Goal: Answer question/provide support

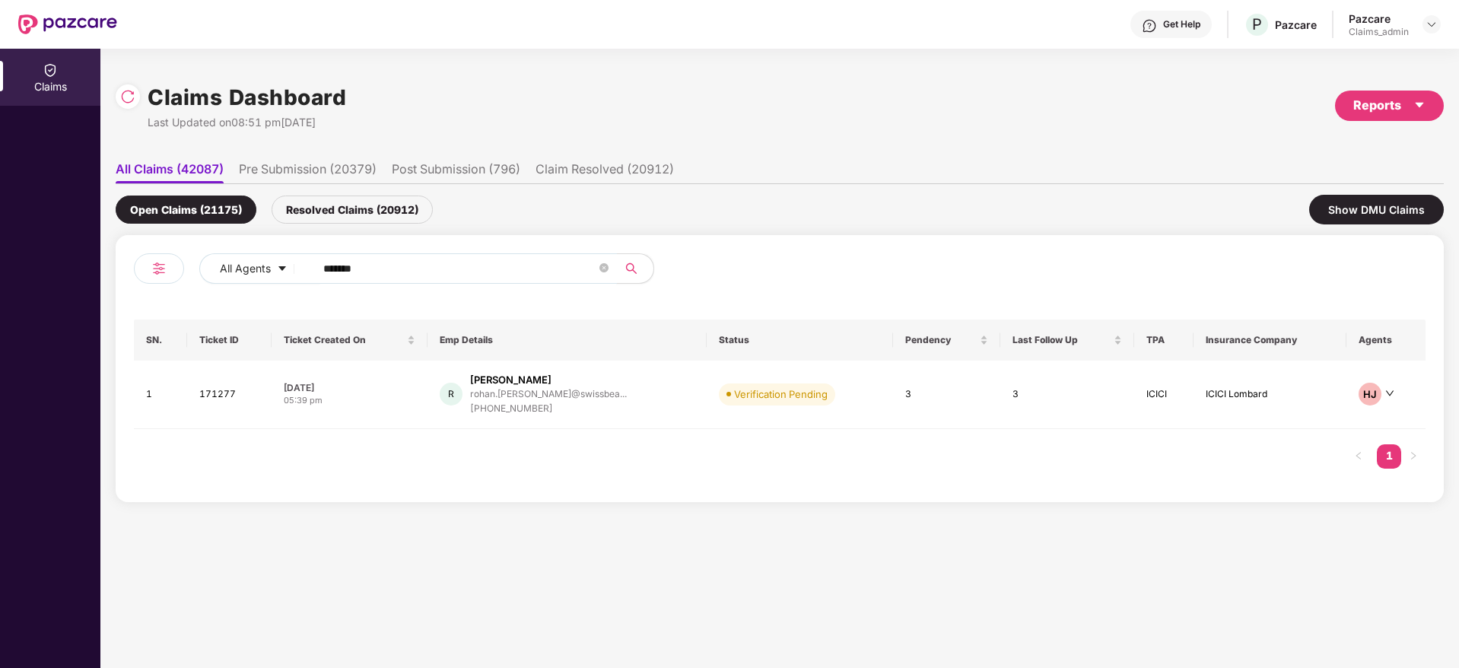
drag, startPoint x: 429, startPoint y: 277, endPoint x: 0, endPoint y: 295, distance: 429.4
click at [0, 294] on div "Claims Claims Dashboard Last Updated on 08:51 pm[DATE] Reports All Claims (4208…" at bounding box center [729, 358] width 1459 height 619
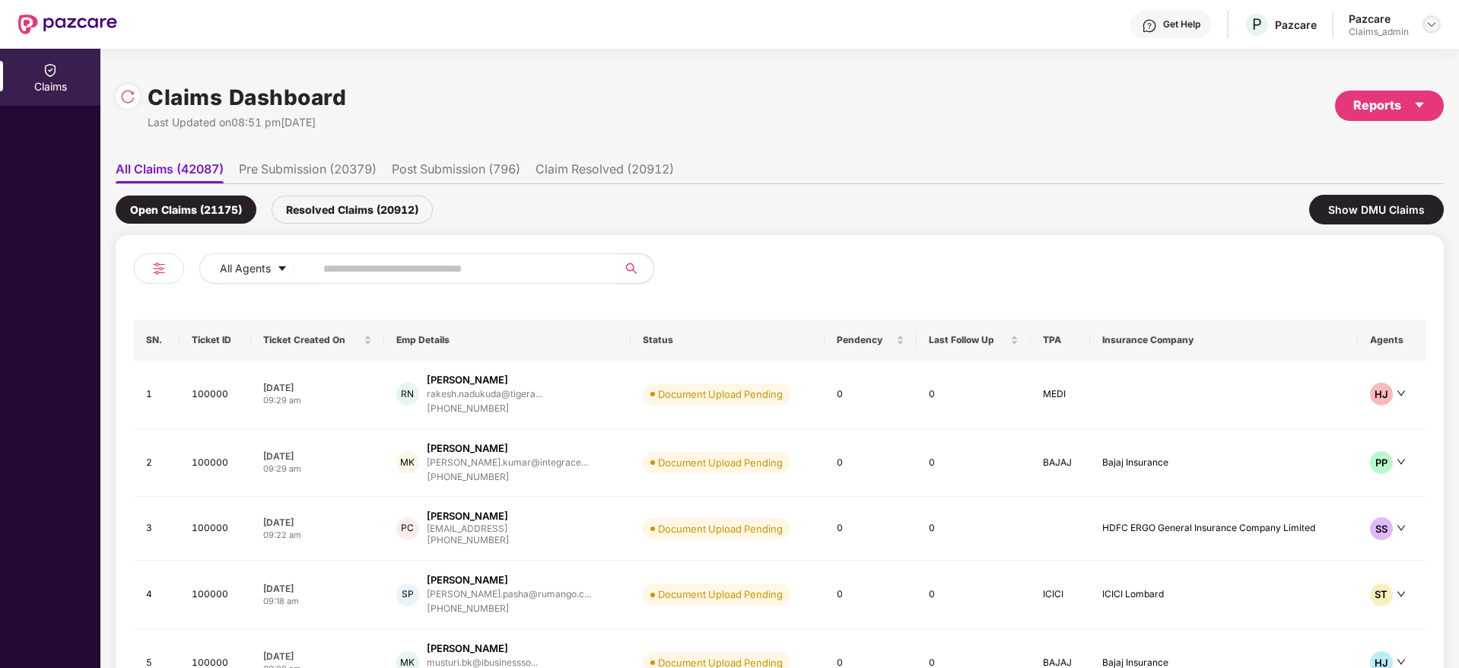
click at [1435, 21] on img at bounding box center [1432, 24] width 12 height 12
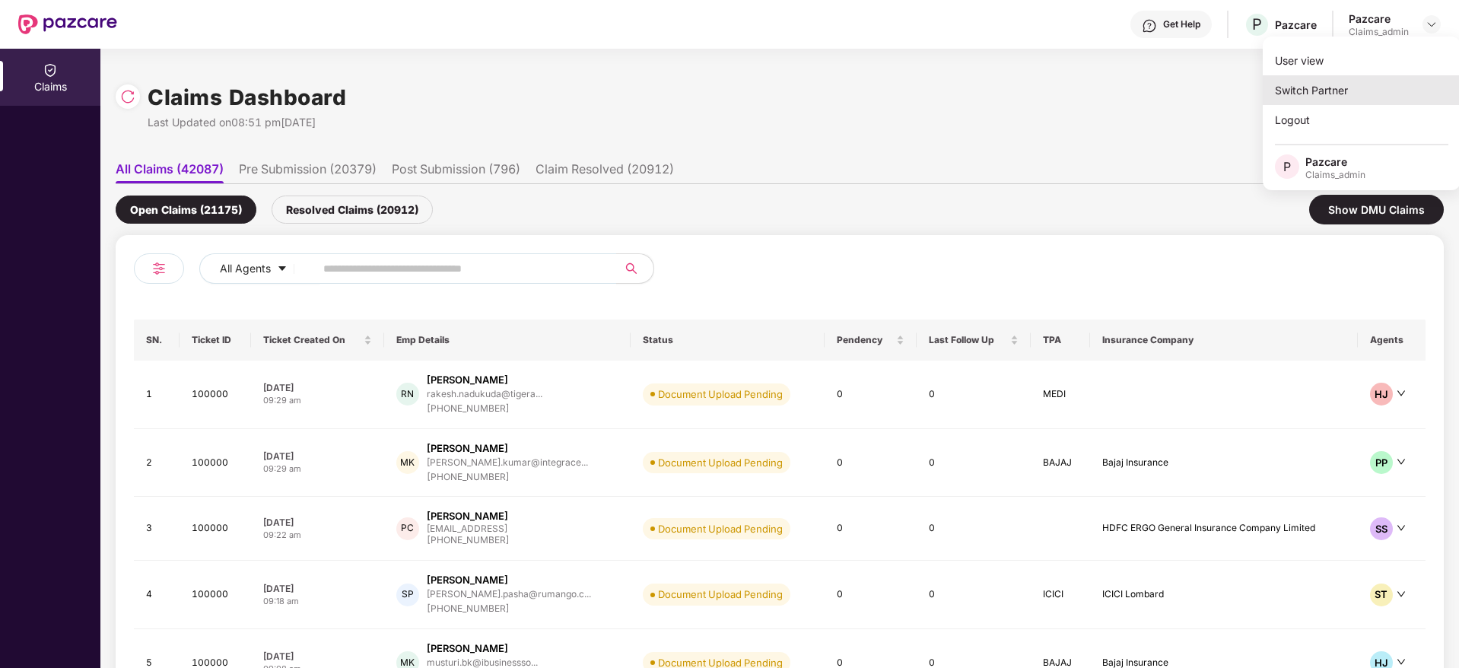
click at [1328, 88] on div "Switch Partner" at bounding box center [1362, 90] width 198 height 30
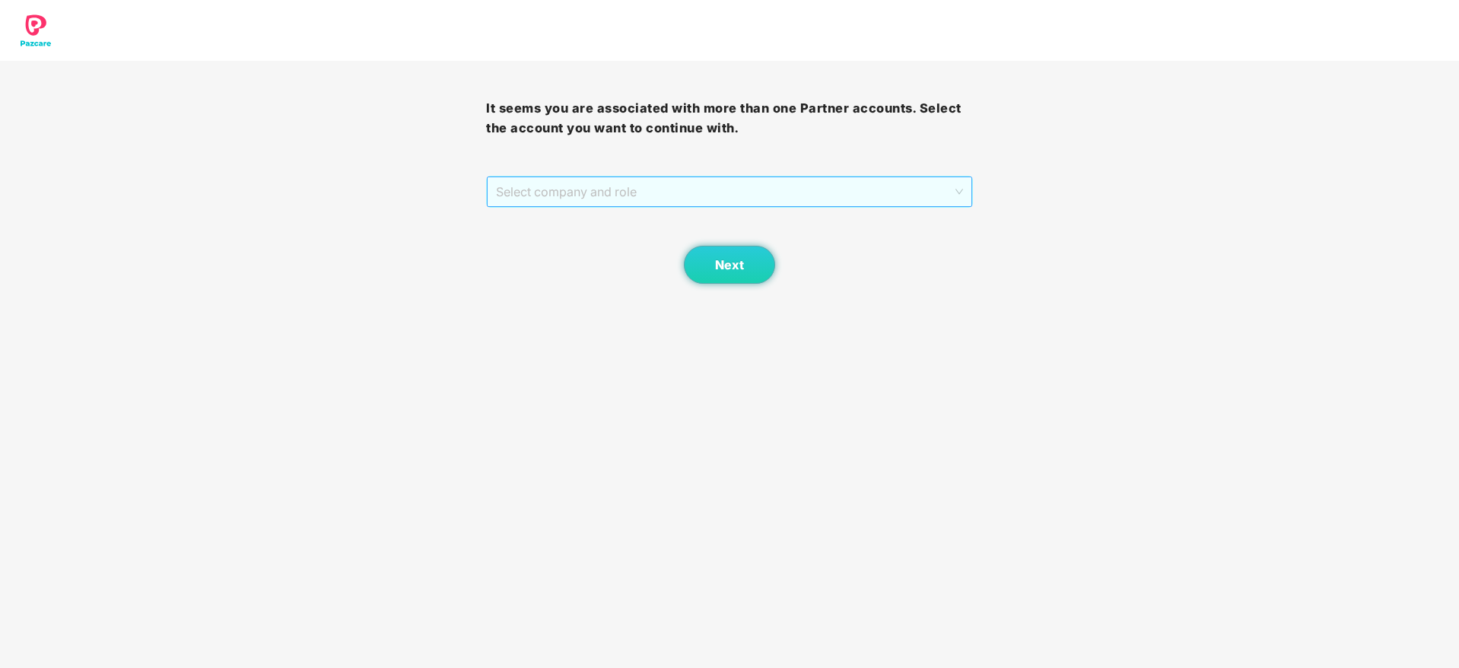
click at [695, 204] on span "Select company and role" at bounding box center [729, 191] width 466 height 29
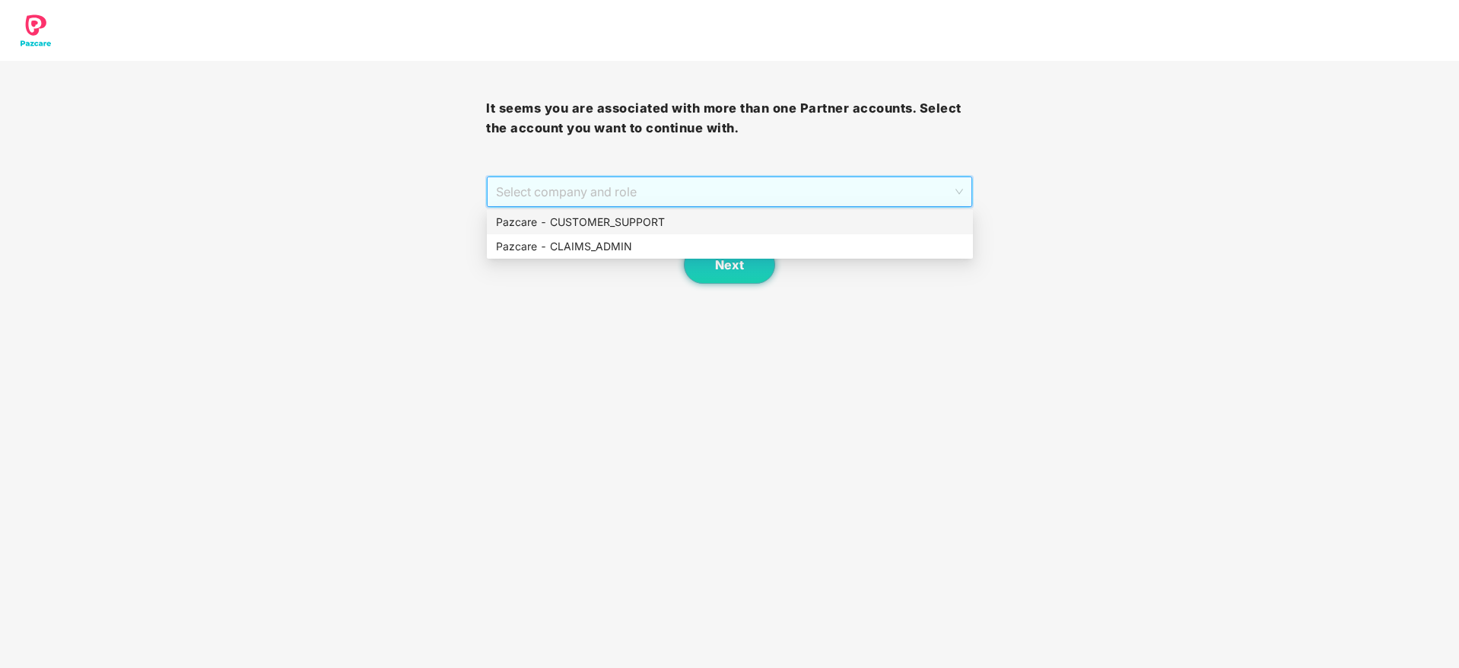
click at [648, 223] on div "Pazcare - CUSTOMER_SUPPORT" at bounding box center [730, 222] width 468 height 17
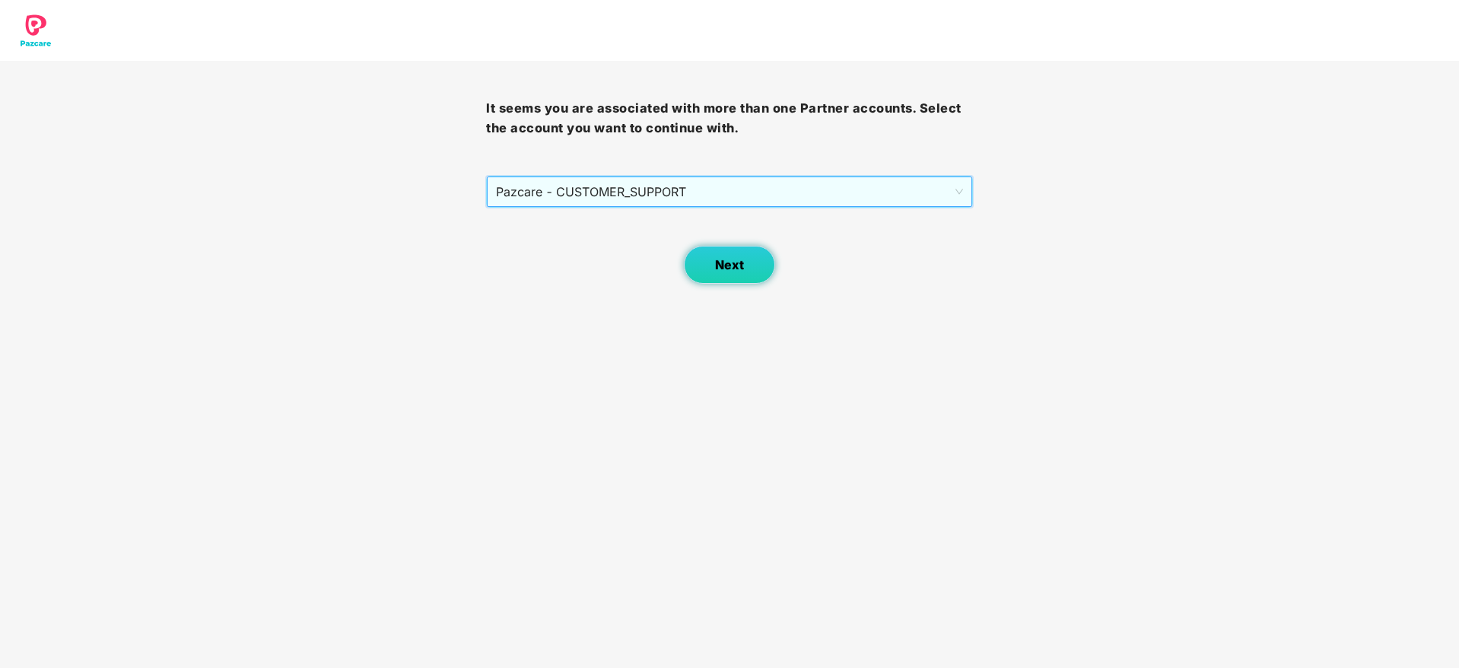
click at [707, 264] on button "Next" at bounding box center [729, 265] width 91 height 38
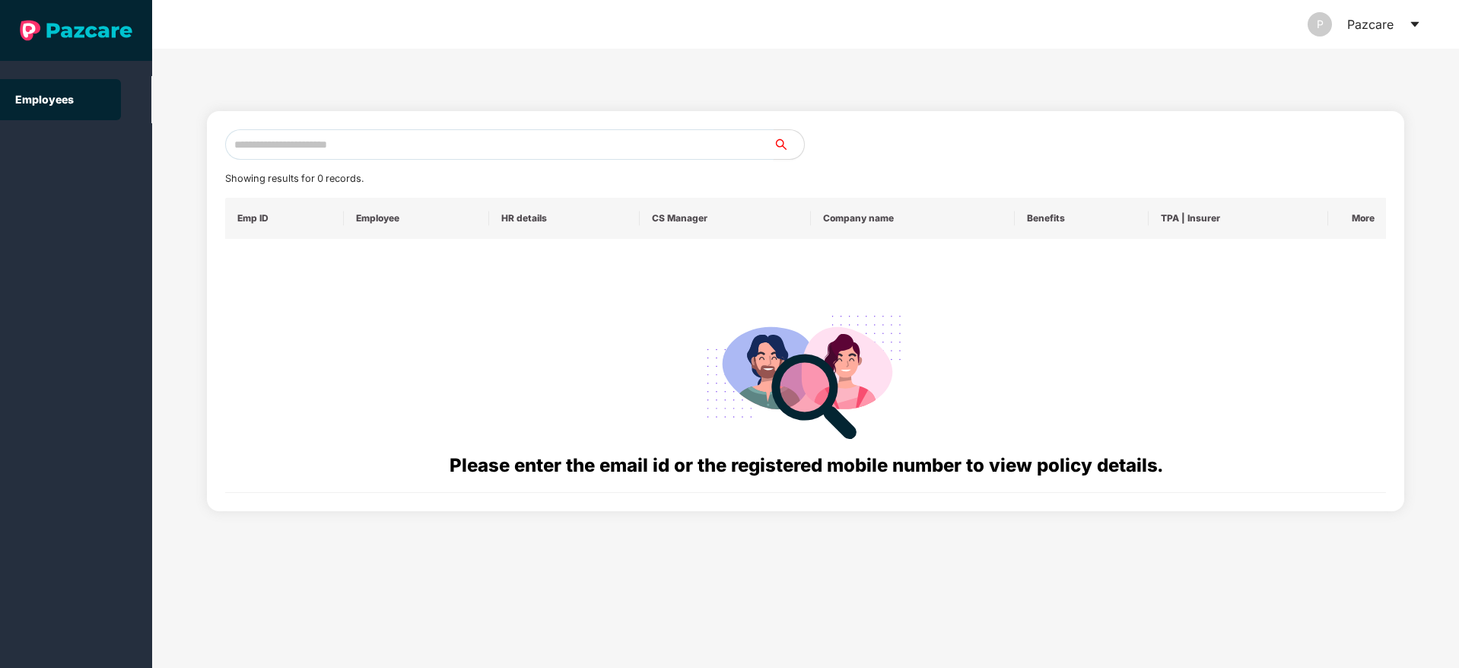
click at [389, 154] on input "text" at bounding box center [499, 144] width 548 height 30
type input "**********"
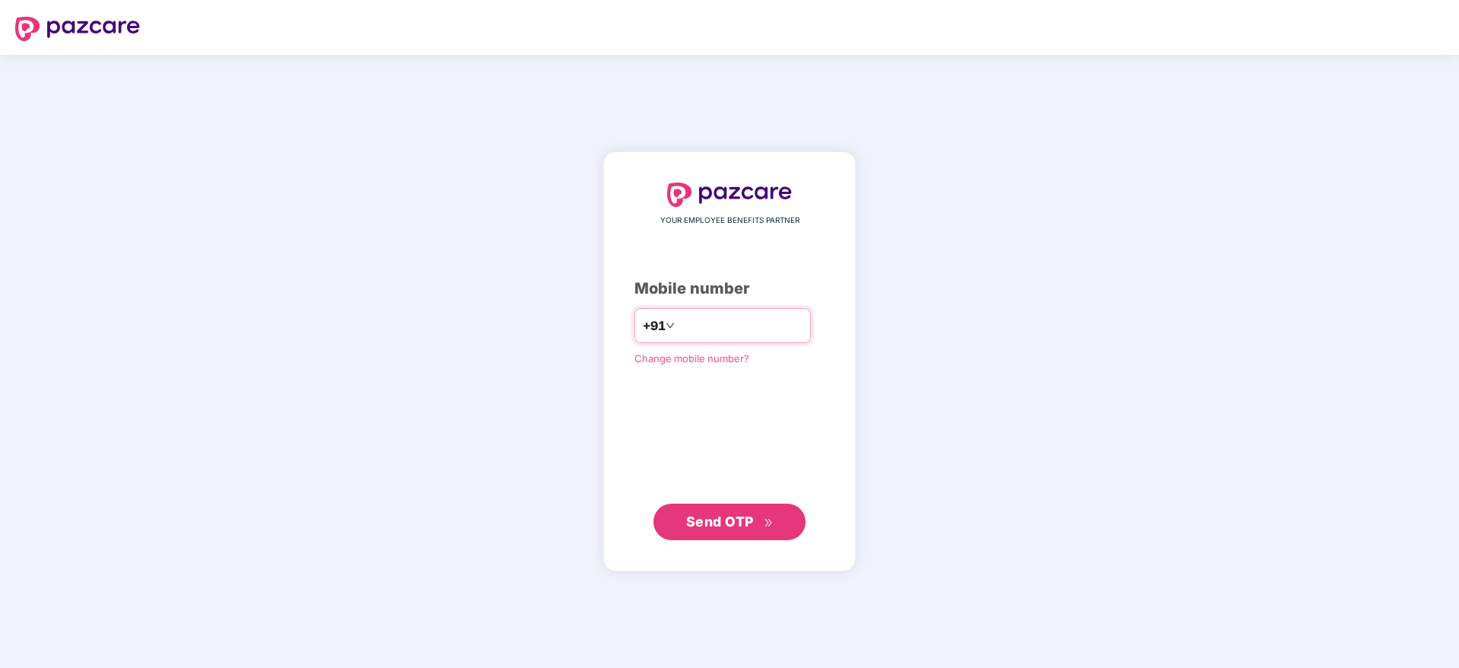
type input "**********"
click at [739, 523] on span "Send OTP" at bounding box center [720, 521] width 68 height 16
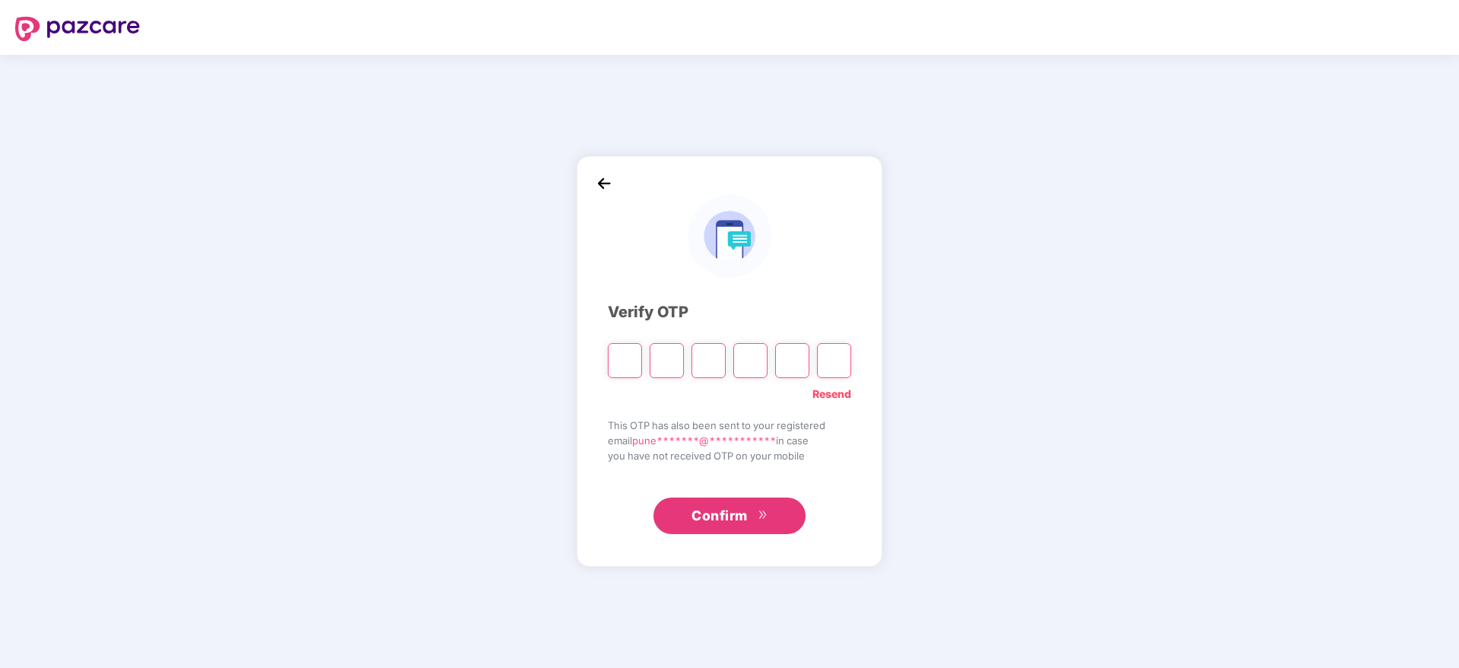
paste input "*"
type input "*"
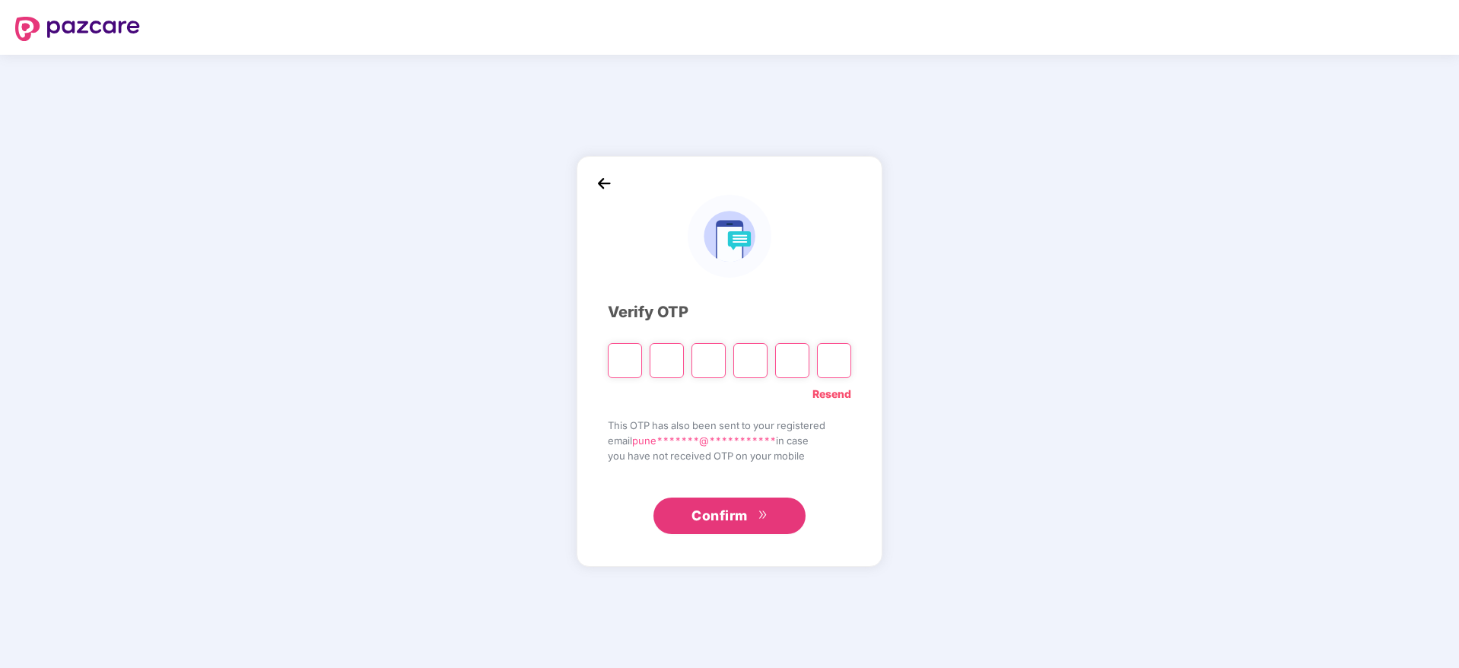
type input "*"
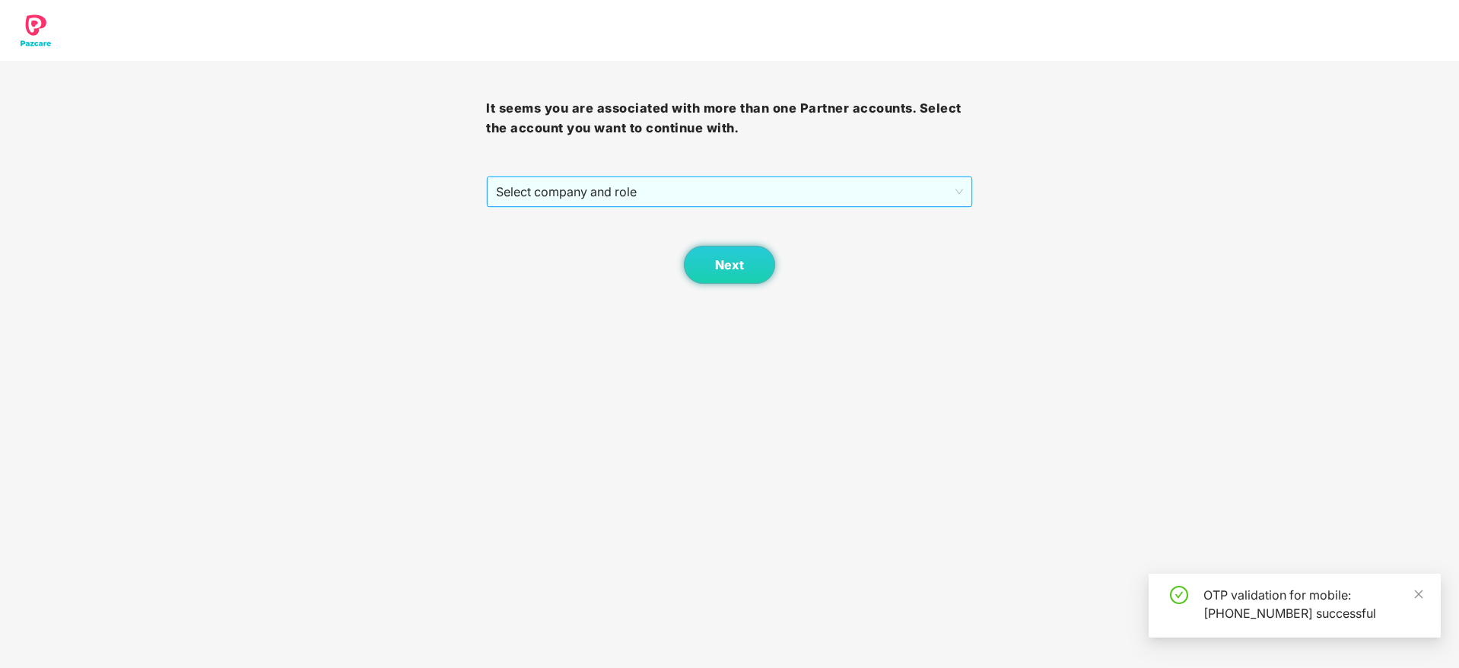
click at [669, 189] on span "Select company and role" at bounding box center [729, 191] width 466 height 29
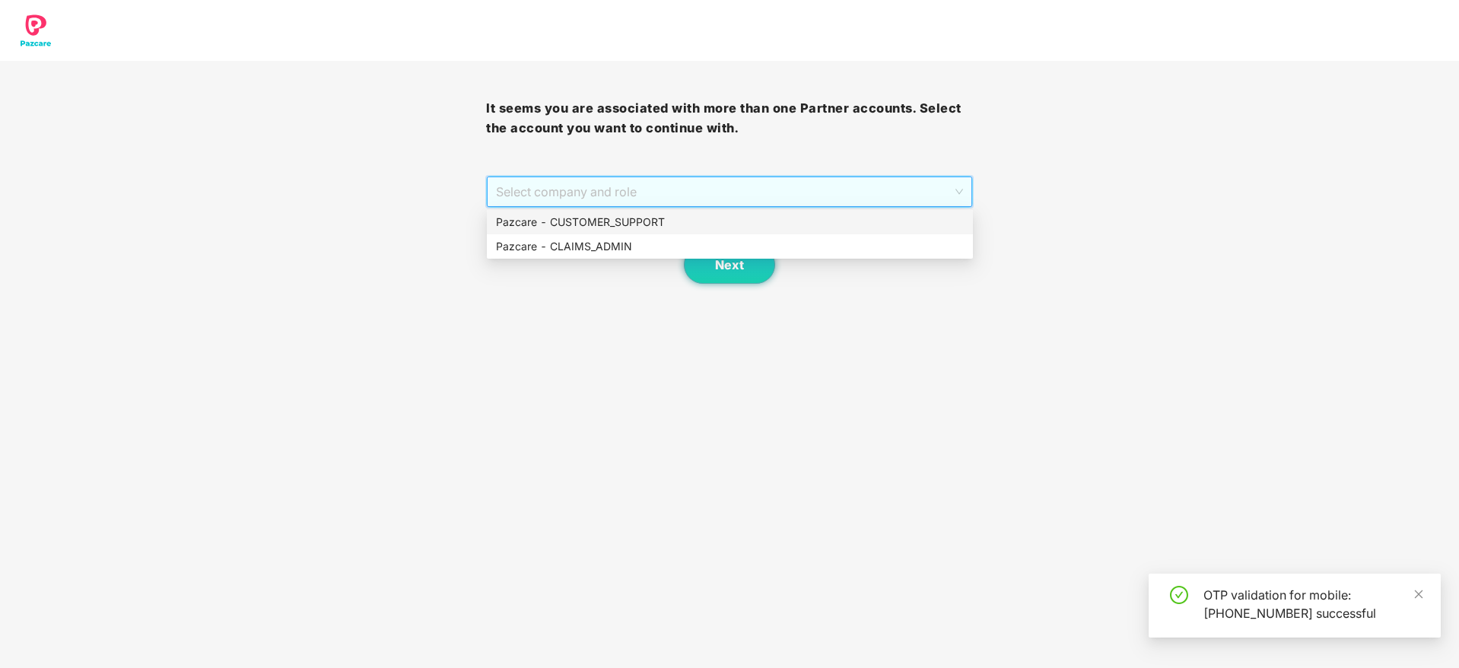
click at [642, 224] on div "Pazcare - CUSTOMER_SUPPORT" at bounding box center [730, 222] width 468 height 17
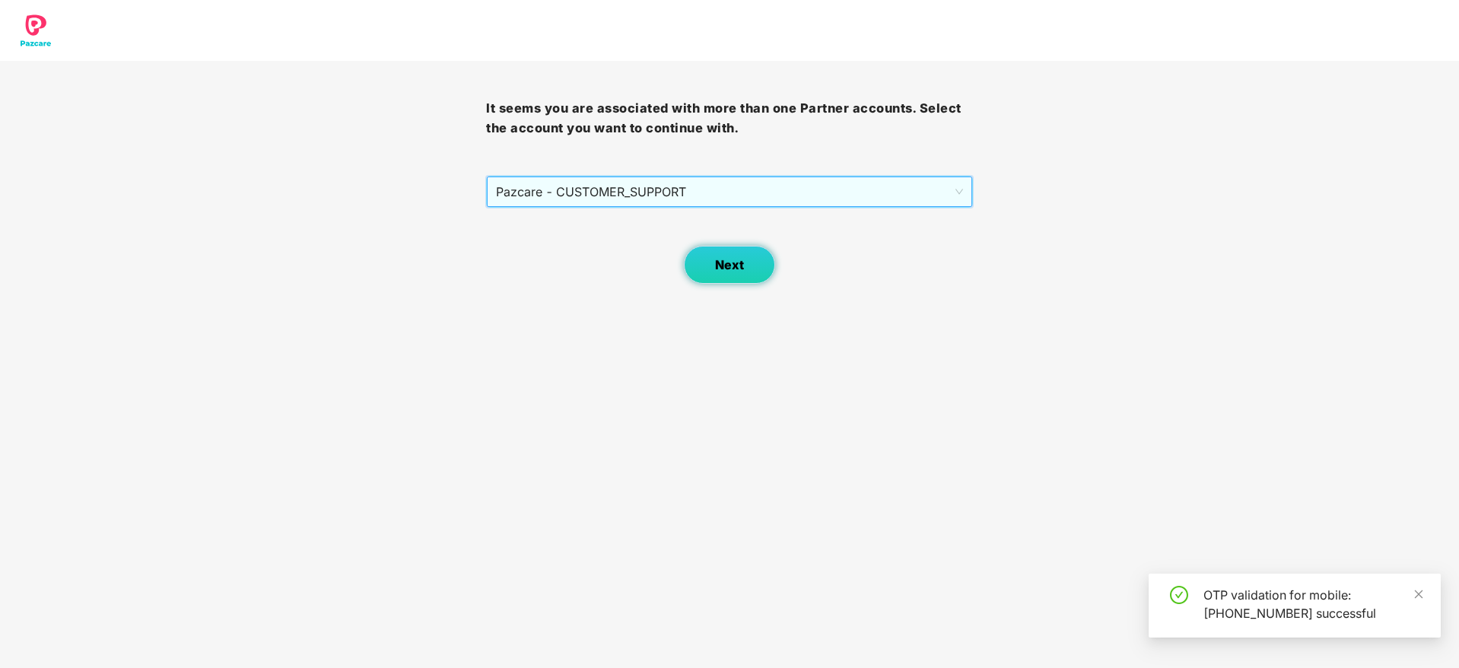
click at [735, 275] on button "Next" at bounding box center [729, 265] width 91 height 38
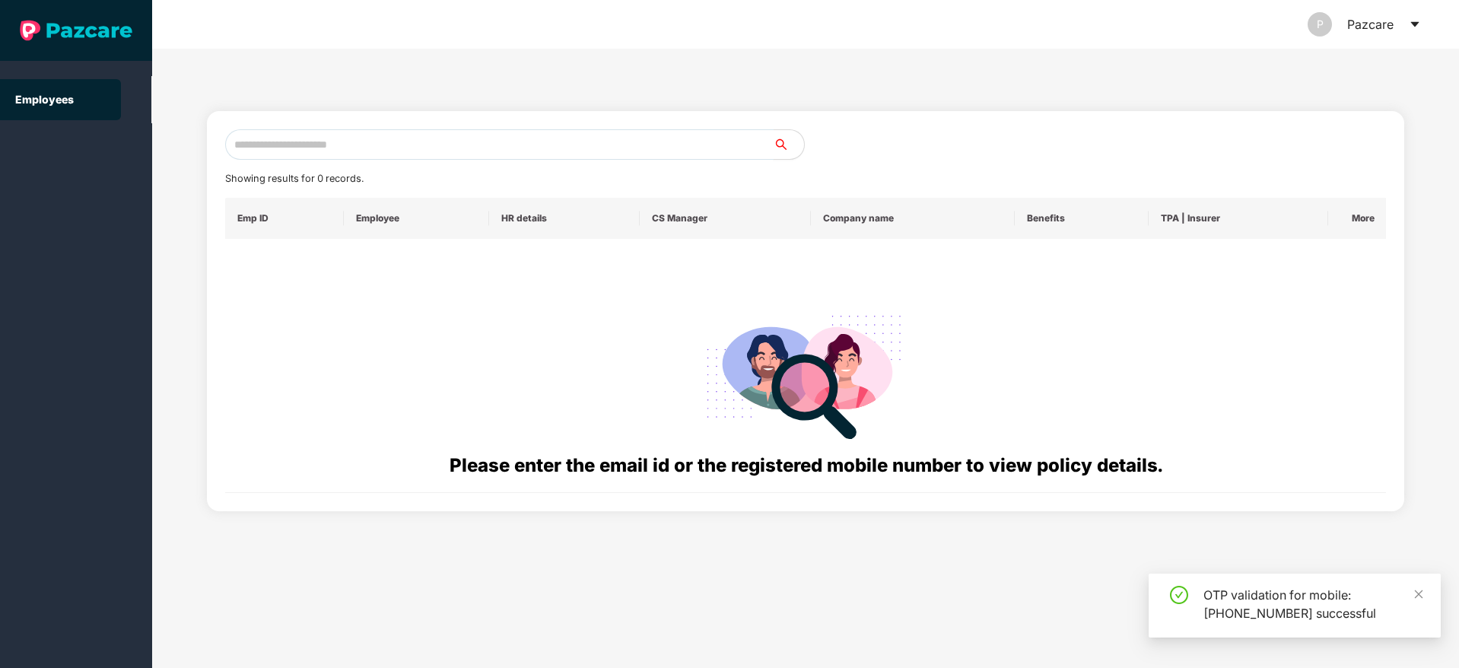
click at [506, 143] on input "text" at bounding box center [499, 144] width 548 height 30
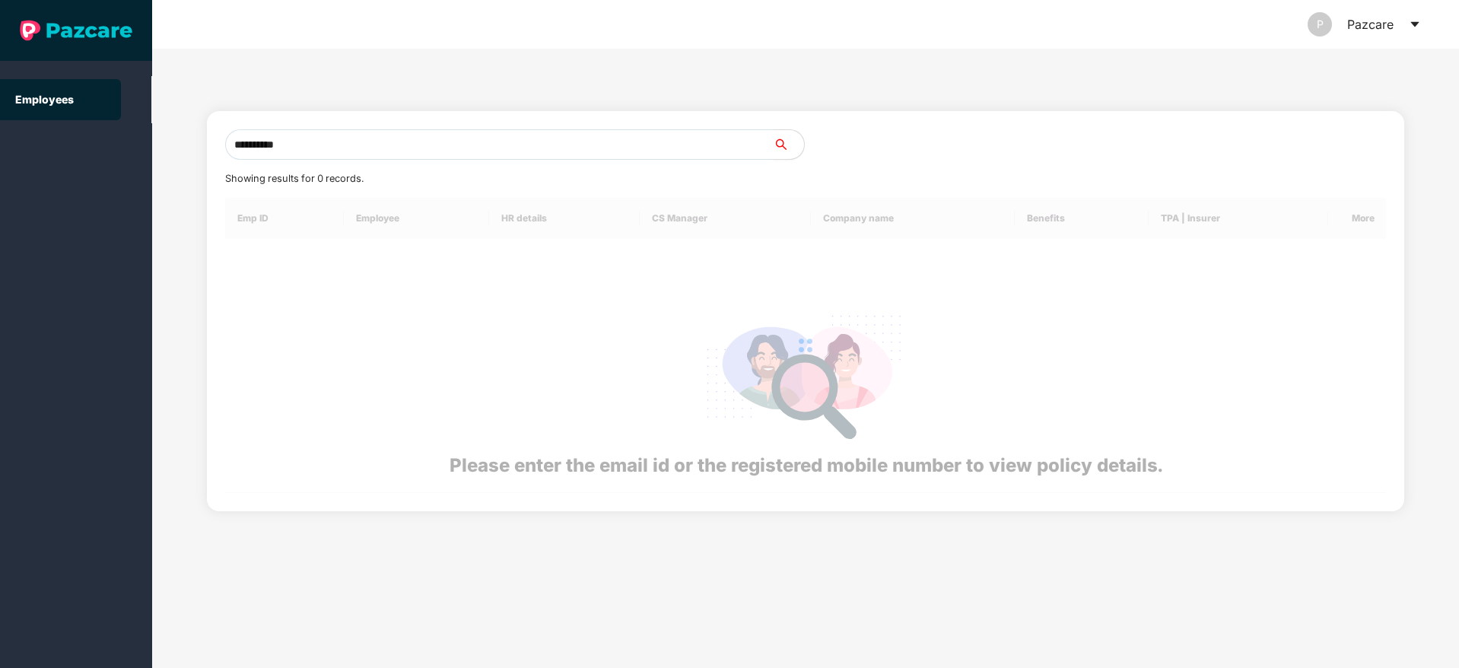
type input "**********"
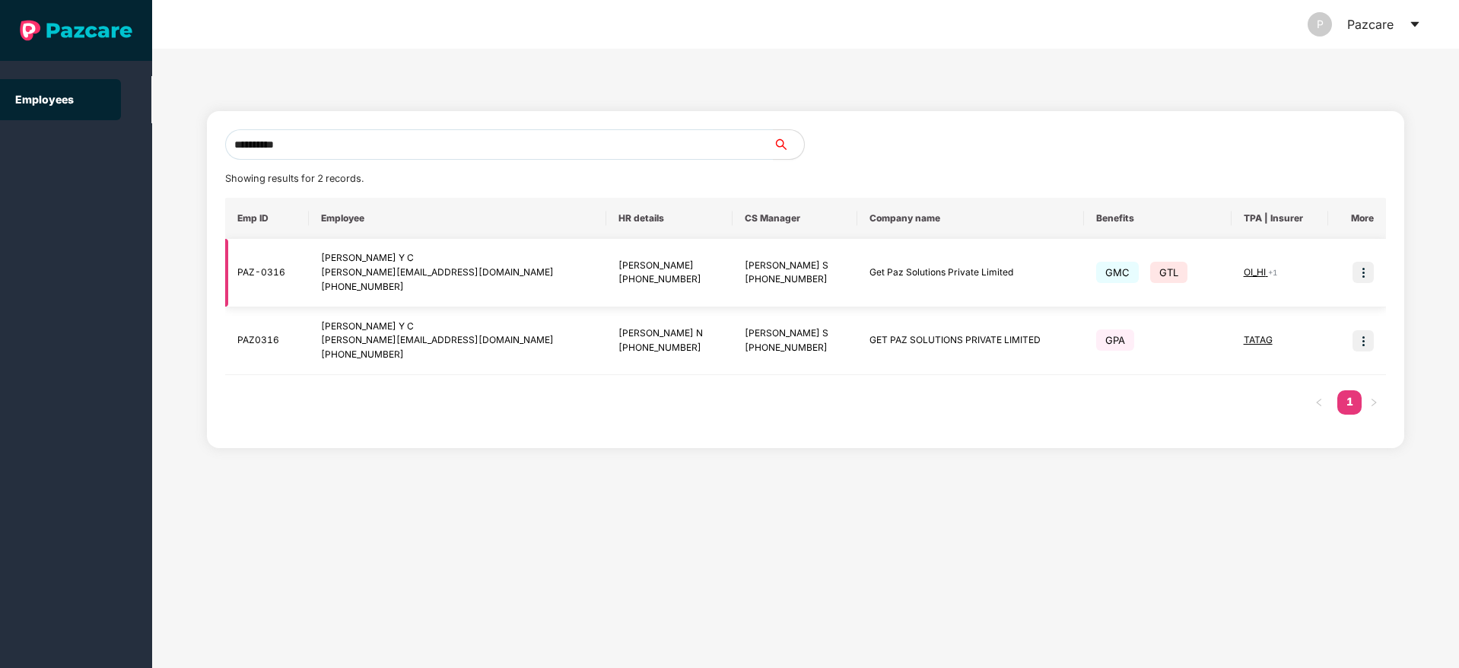
click at [1366, 272] on img at bounding box center [1362, 272] width 21 height 21
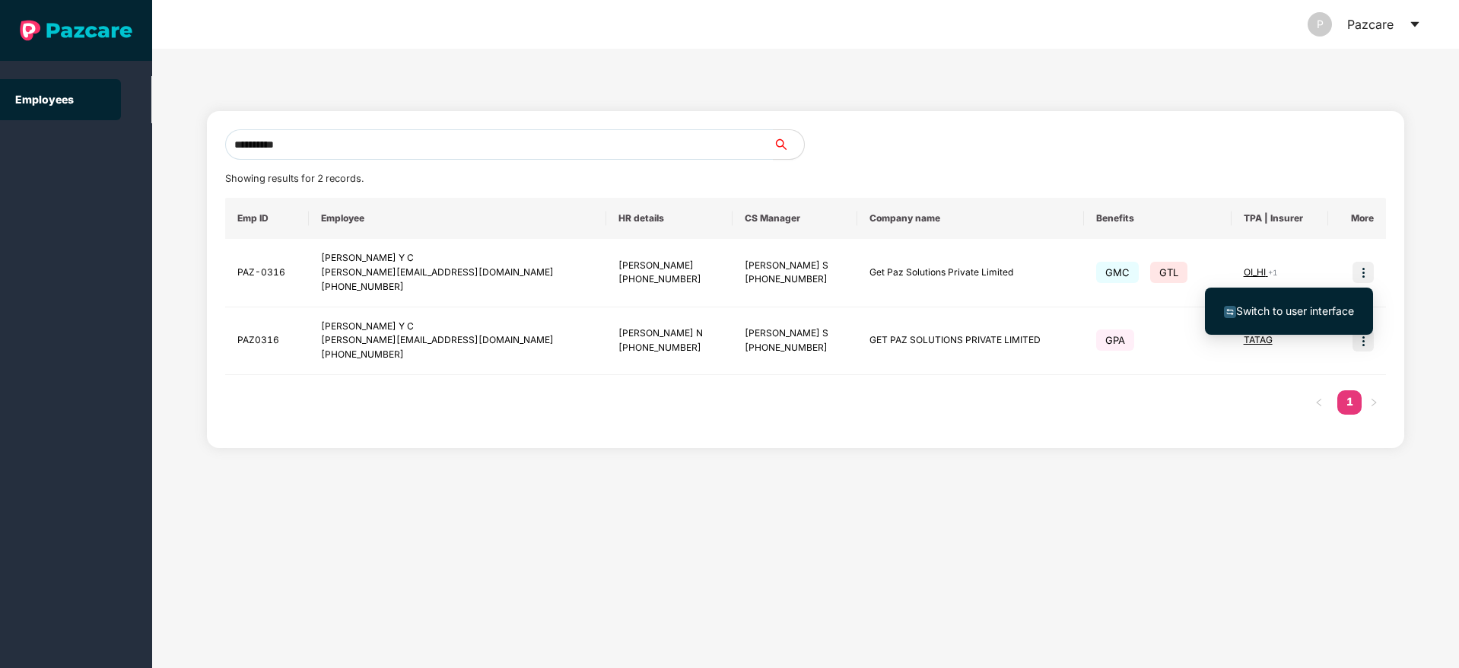
click at [1262, 320] on li "Switch to user interface" at bounding box center [1289, 311] width 168 height 32
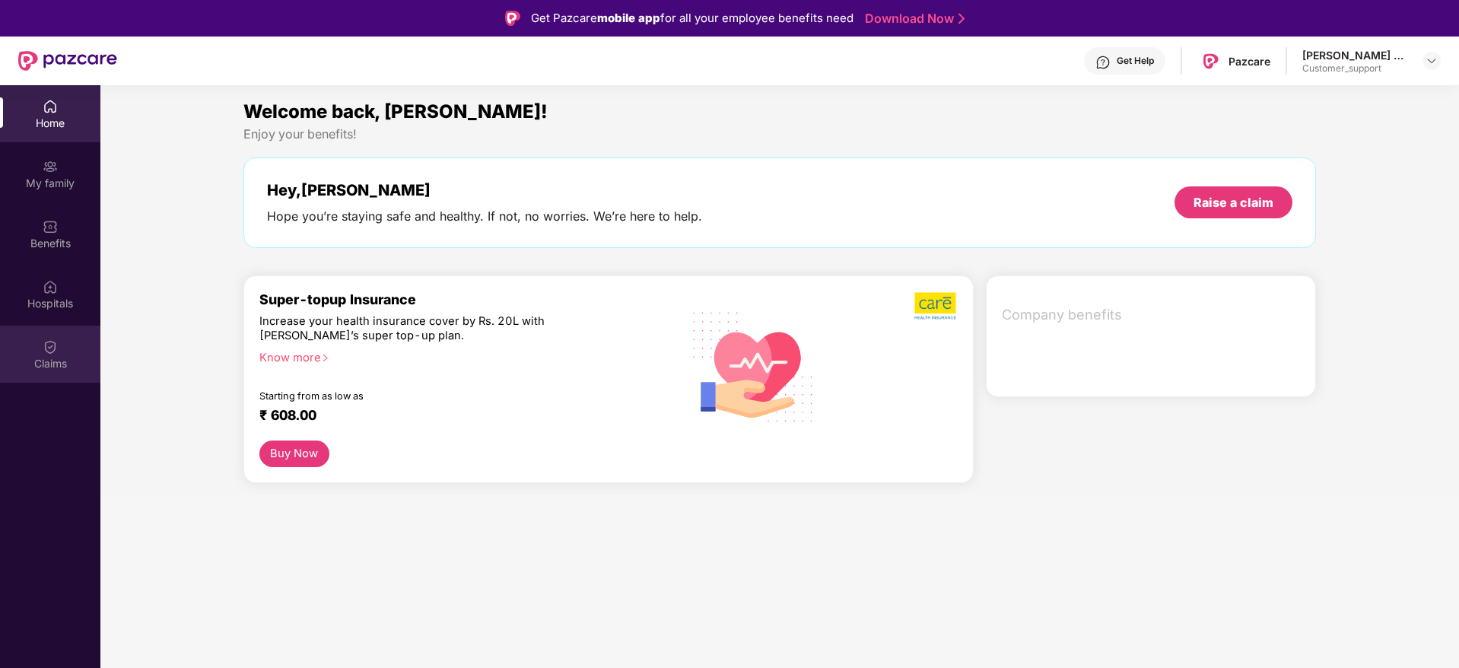
click at [62, 369] on div "Claims" at bounding box center [50, 363] width 100 height 15
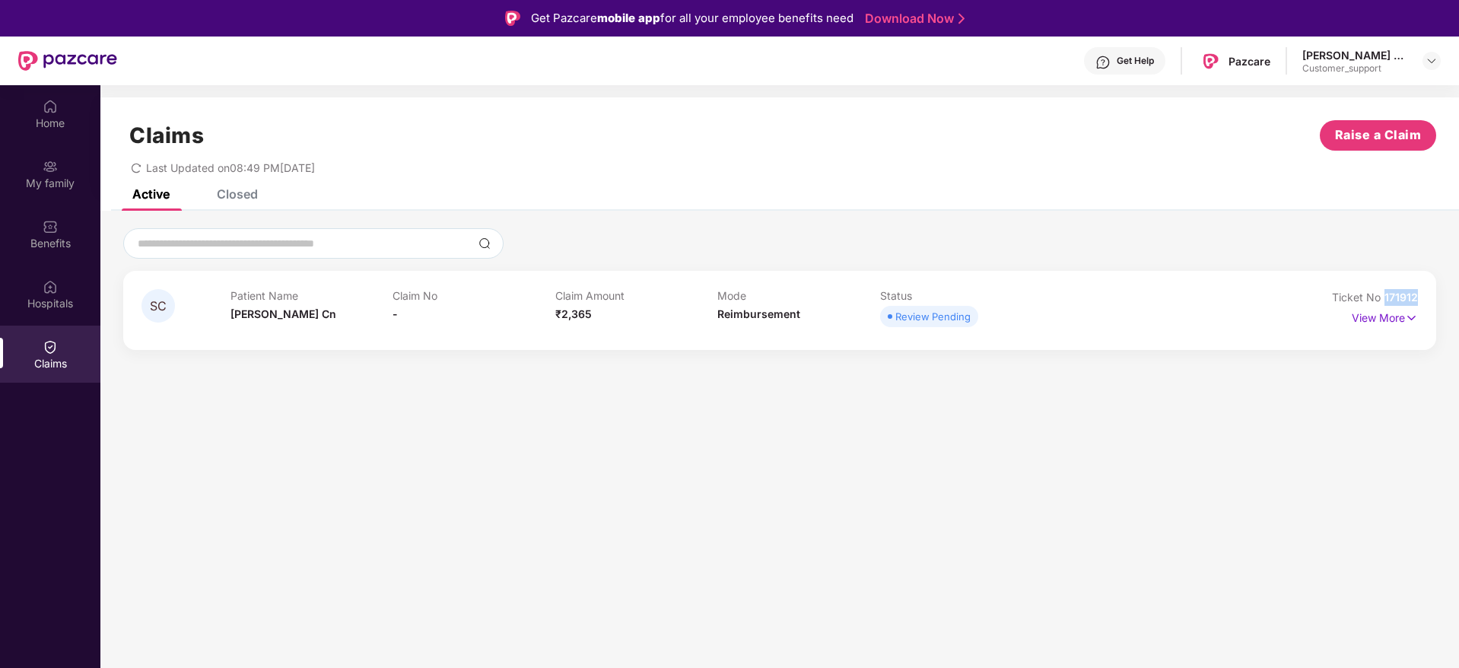
drag, startPoint x: 1423, startPoint y: 300, endPoint x: 1384, endPoint y: 301, distance: 38.8
click at [1384, 301] on div "SC Patient Name Shashikala Cn Claim No - Claim Amount ₹2,365 Mode Reimbursement…" at bounding box center [779, 310] width 1313 height 79
copy span "171912"
